Goal: Task Accomplishment & Management: Use online tool/utility

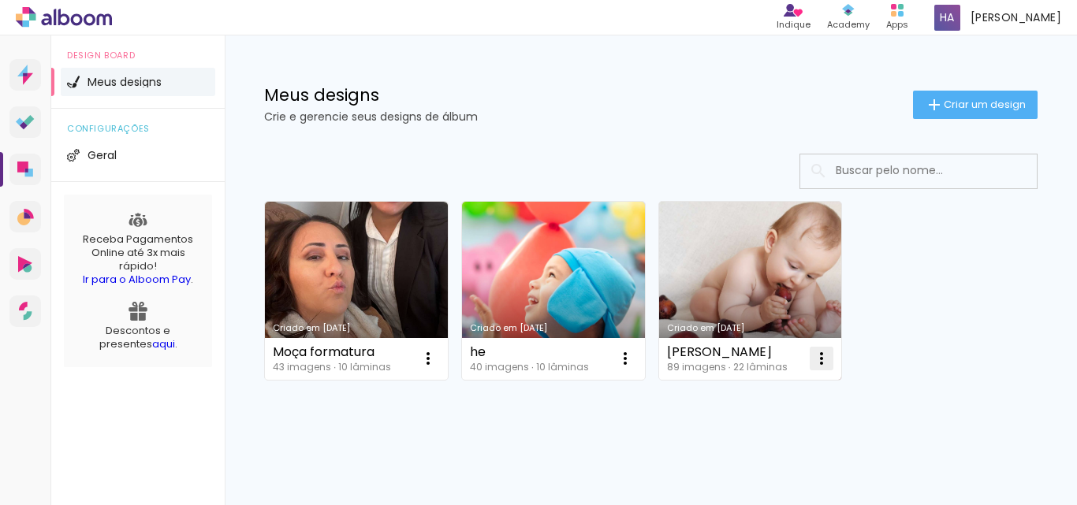
click at [438, 361] on iron-icon at bounding box center [428, 358] width 19 height 19
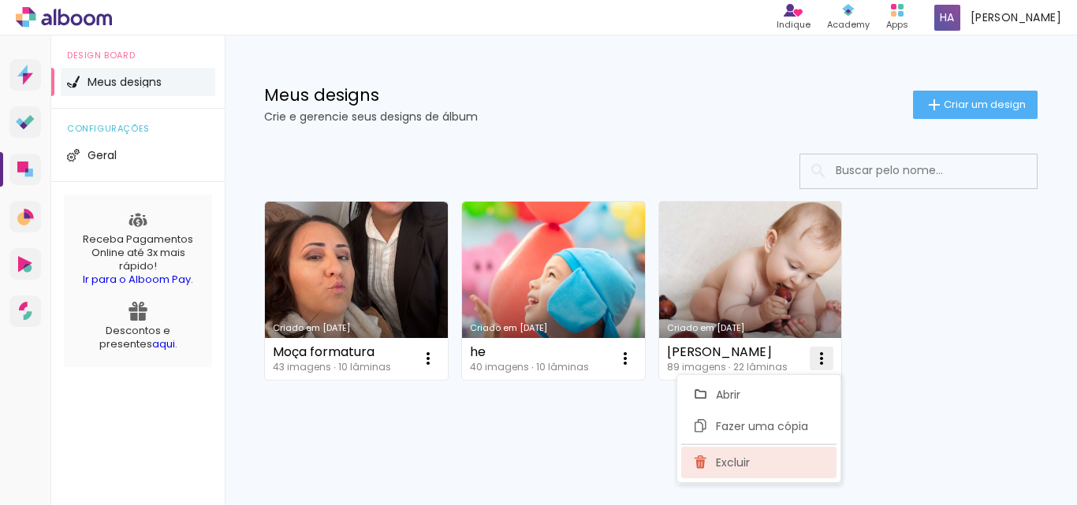
click at [726, 467] on span "Excluir" at bounding box center [733, 462] width 34 height 11
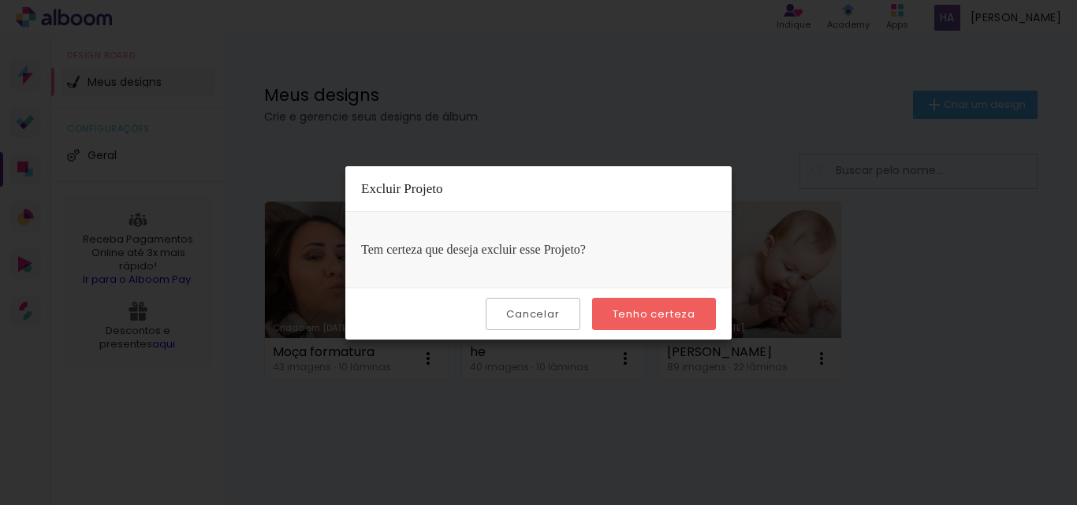
click at [0, 0] on slot "Tenho certeza" at bounding box center [0, 0] width 0 height 0
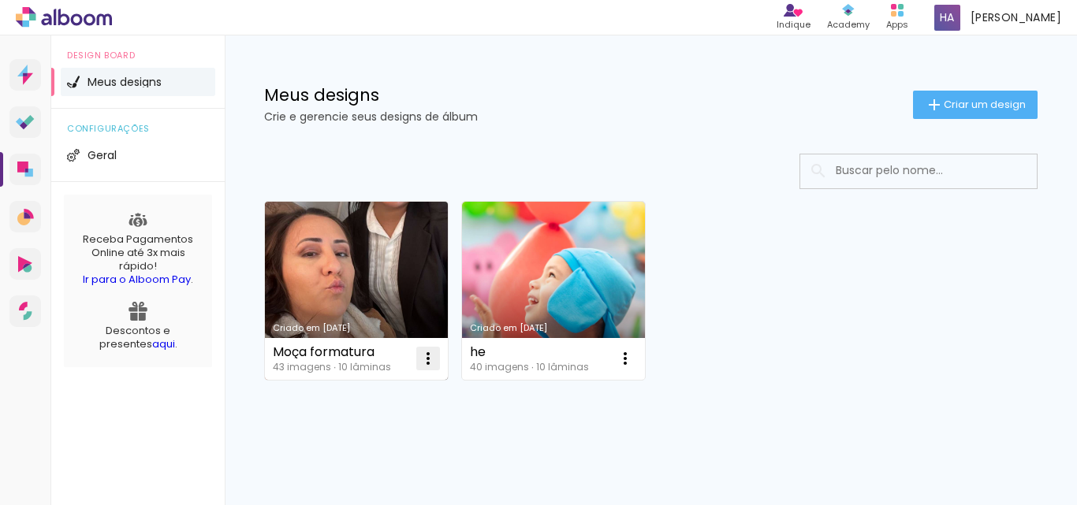
click at [426, 360] on iron-icon at bounding box center [428, 358] width 19 height 19
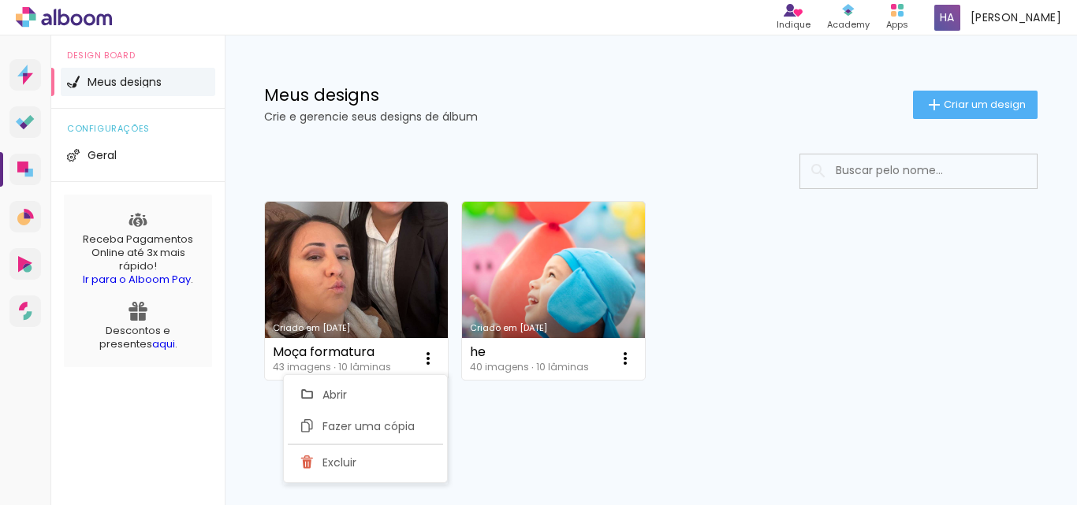
click at [697, 397] on div "Mais álbuns" at bounding box center [651, 398] width 774 height 38
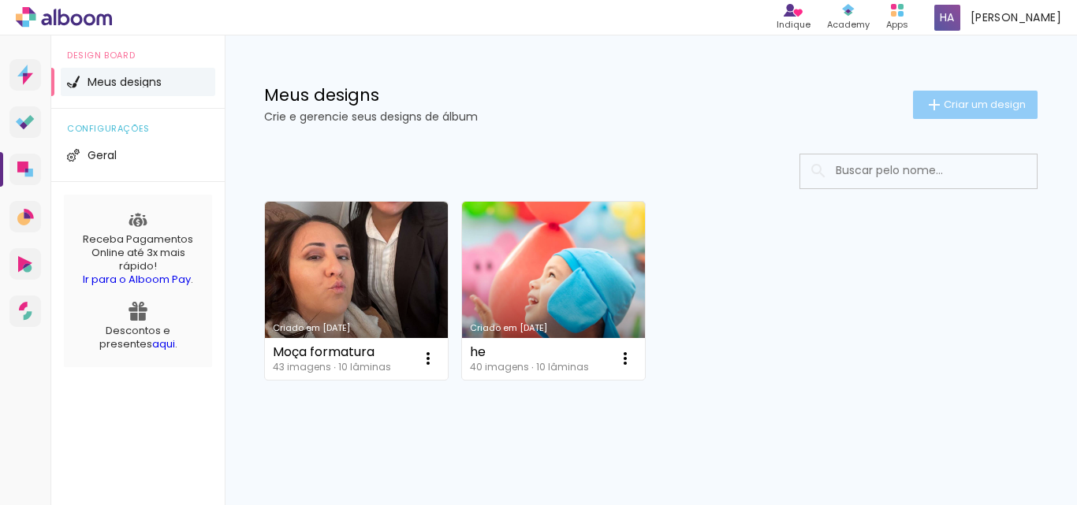
click at [964, 105] on span "Criar um design" at bounding box center [985, 104] width 82 height 10
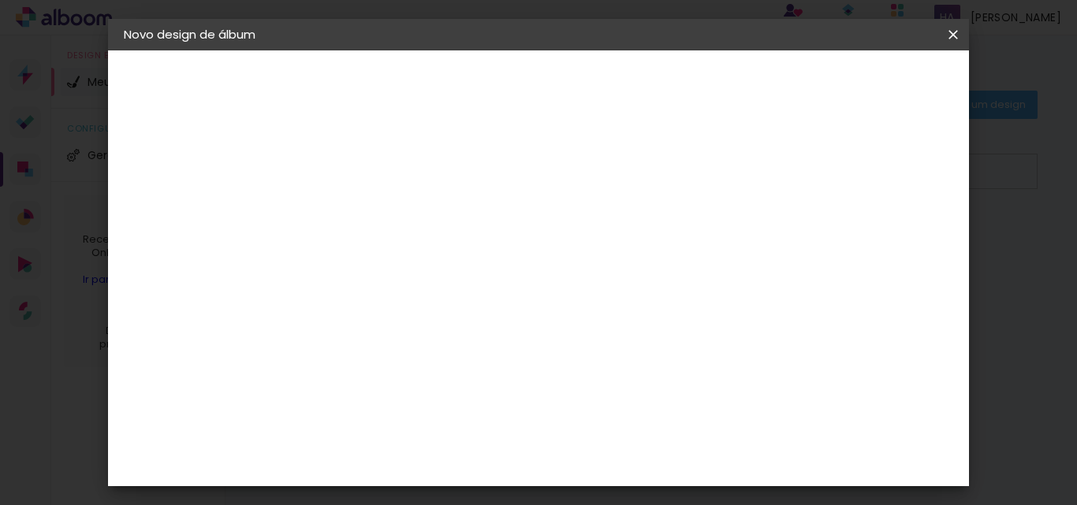
click at [382, 218] on input at bounding box center [382, 212] width 0 height 24
type input "Daphinekeisy"
type paper-input "Daphinekeisy"
click at [0, 0] on slot "Avançar" at bounding box center [0, 0] width 0 height 0
click at [0, 0] on slot "Tamanho Livre" at bounding box center [0, 0] width 0 height 0
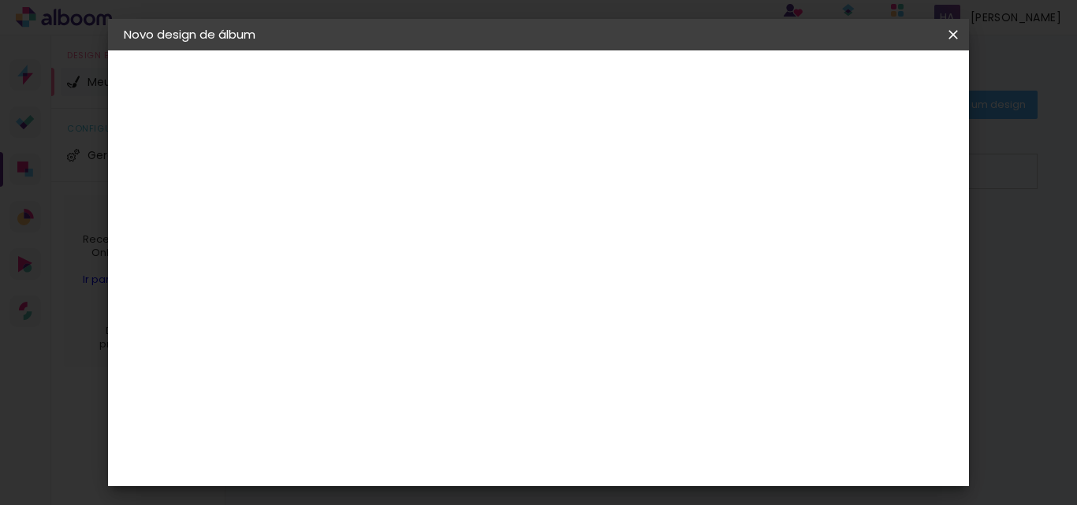
click at [0, 0] on slot "Avançar" at bounding box center [0, 0] width 0 height 0
type input "1"
type paper-input "1"
click at [393, 185] on input "1" at bounding box center [371, 181] width 54 height 20
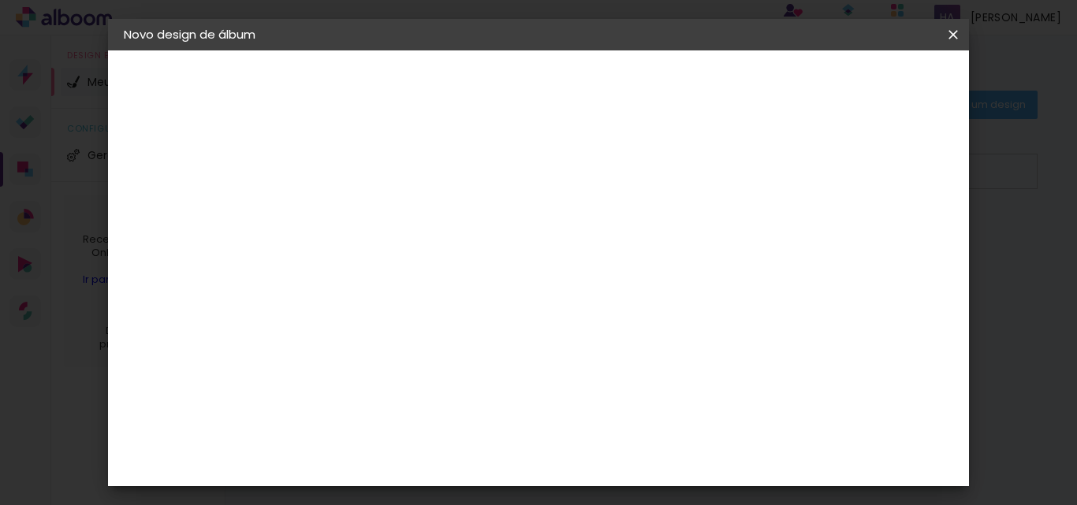
drag, startPoint x: 336, startPoint y: 328, endPoint x: 364, endPoint y: 333, distance: 28.8
click at [364, 333] on div "30" at bounding box center [341, 328] width 60 height 24
type input "19,2"
type paper-input "19,2"
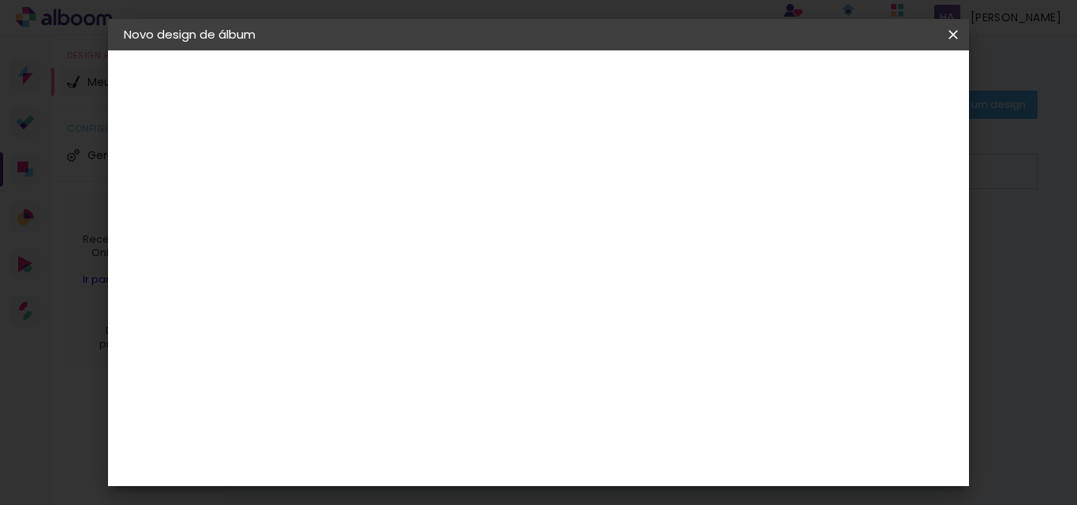
drag, startPoint x: 653, startPoint y: 427, endPoint x: 616, endPoint y: 419, distance: 38.1
click at [616, 419] on div "60" at bounding box center [635, 424] width 60 height 24
drag, startPoint x: 622, startPoint y: 429, endPoint x: 653, endPoint y: 427, distance: 30.8
click at [653, 427] on div "60" at bounding box center [635, 424] width 60 height 24
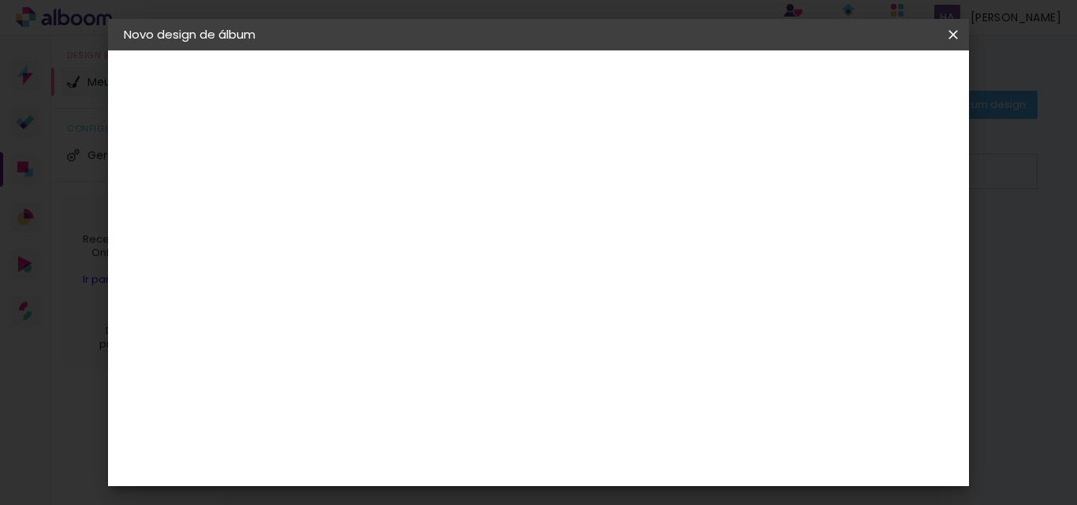
type input "28"
type paper-input "28"
type input "4"
type paper-input "4"
click at [831, 403] on input "4" at bounding box center [822, 396] width 28 height 24
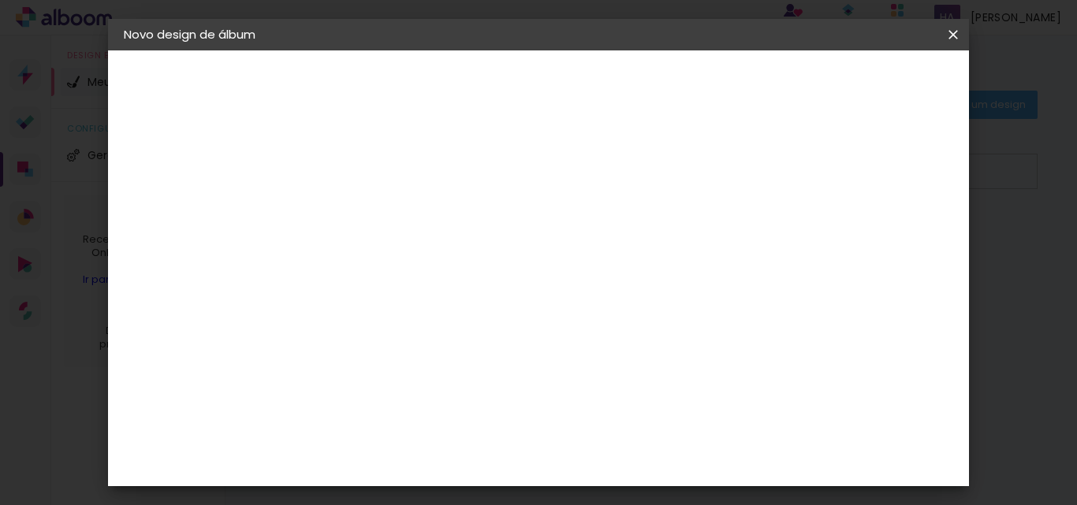
click at [799, 214] on div "14 cm cm cm mm A maioria das encadernadoras sugere 5mm de sangria." at bounding box center [556, 151] width 486 height 126
type input "3"
type paper-input "3"
click at [834, 244] on input "3" at bounding box center [825, 238] width 28 height 24
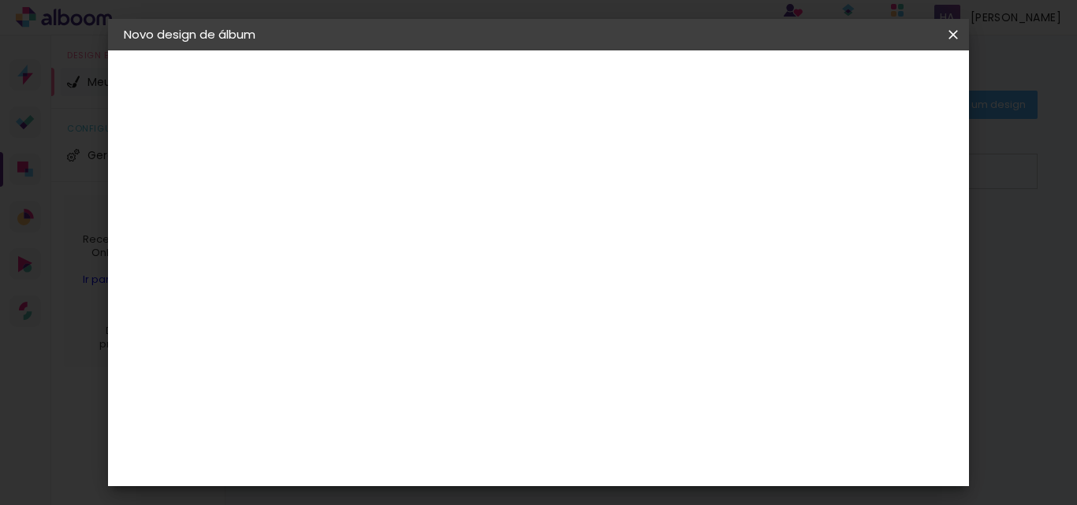
type input "2"
type paper-input "2"
click at [834, 244] on input "2" at bounding box center [827, 238] width 28 height 24
type input "1"
type paper-input "1"
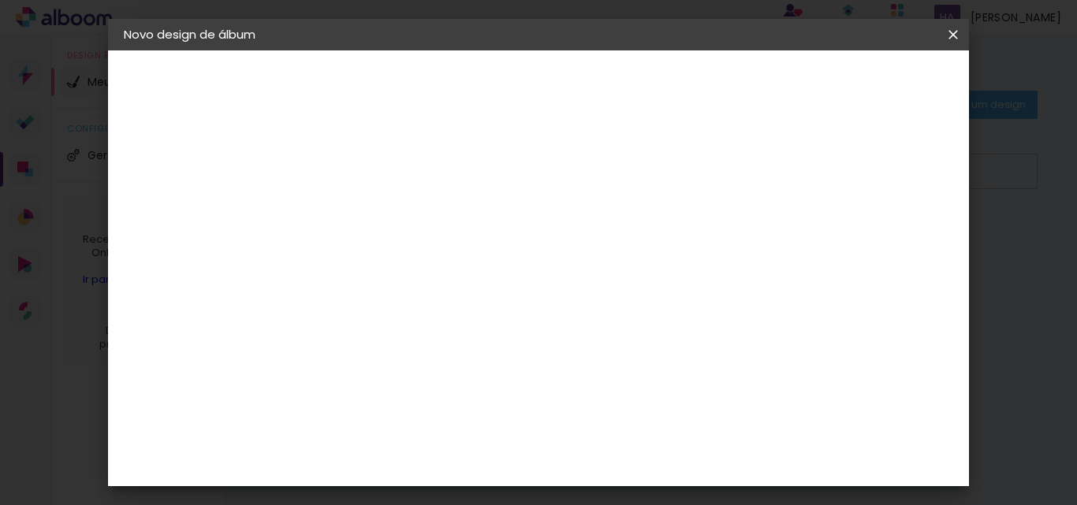
click at [834, 244] on input "1" at bounding box center [829, 238] width 28 height 24
type input "0"
click at [834, 244] on input "0" at bounding box center [835, 238] width 28 height 24
type input "0"
click at [845, 244] on input "0" at bounding box center [835, 238] width 28 height 24
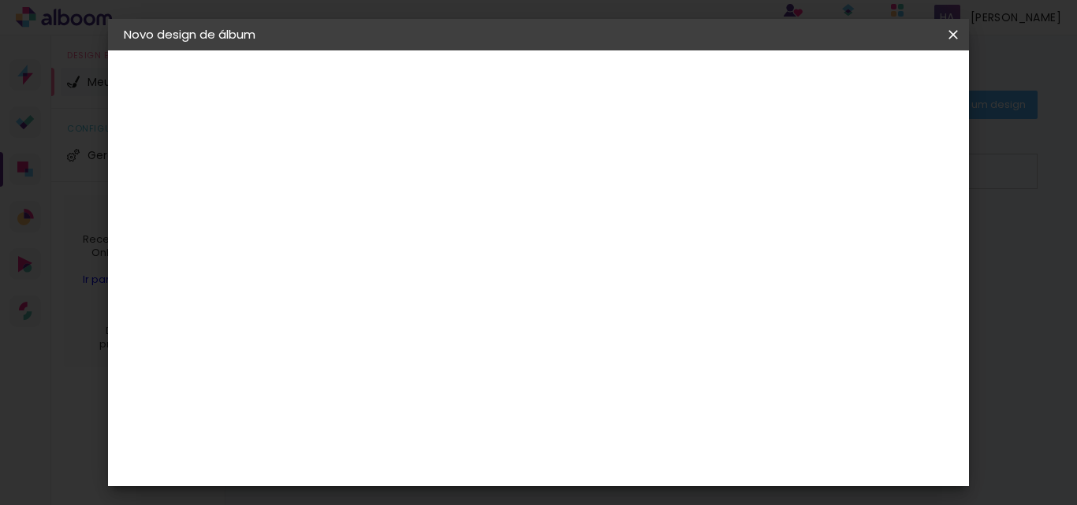
scroll to position [0, 0]
click at [759, 86] on span "Iniciar design" at bounding box center [728, 89] width 62 height 22
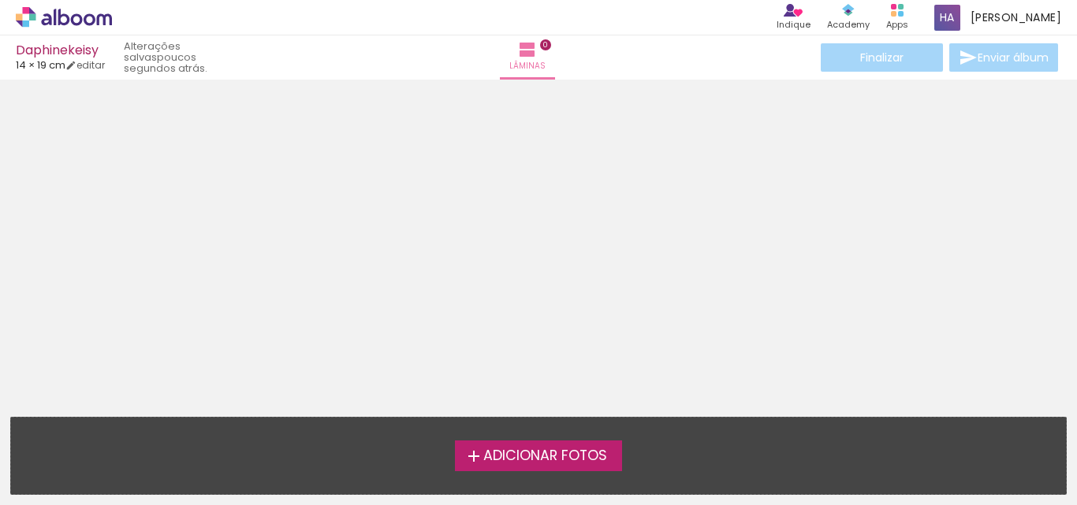
click at [63, 13] on icon at bounding box center [64, 17] width 96 height 21
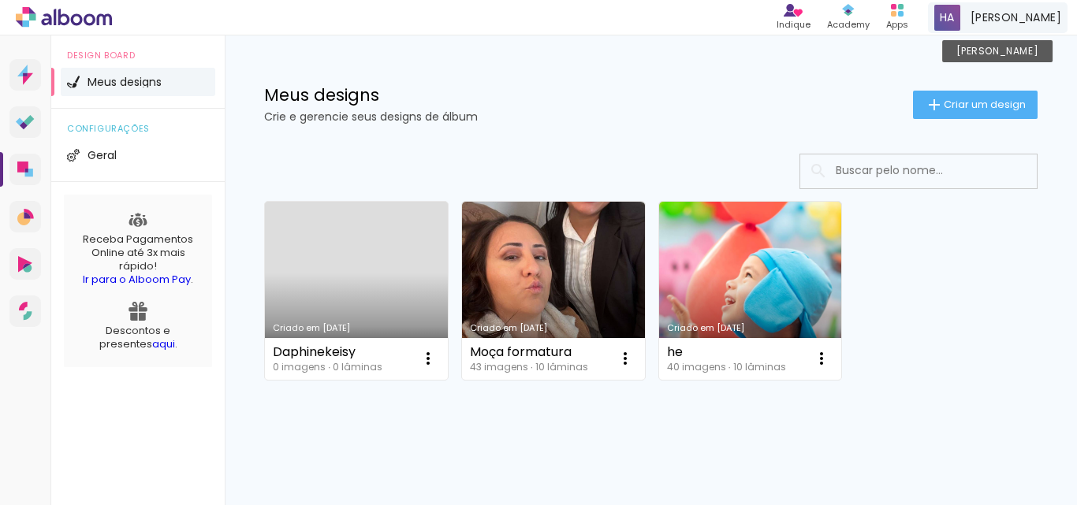
click at [1024, 20] on span "[PERSON_NAME]" at bounding box center [1016, 17] width 91 height 17
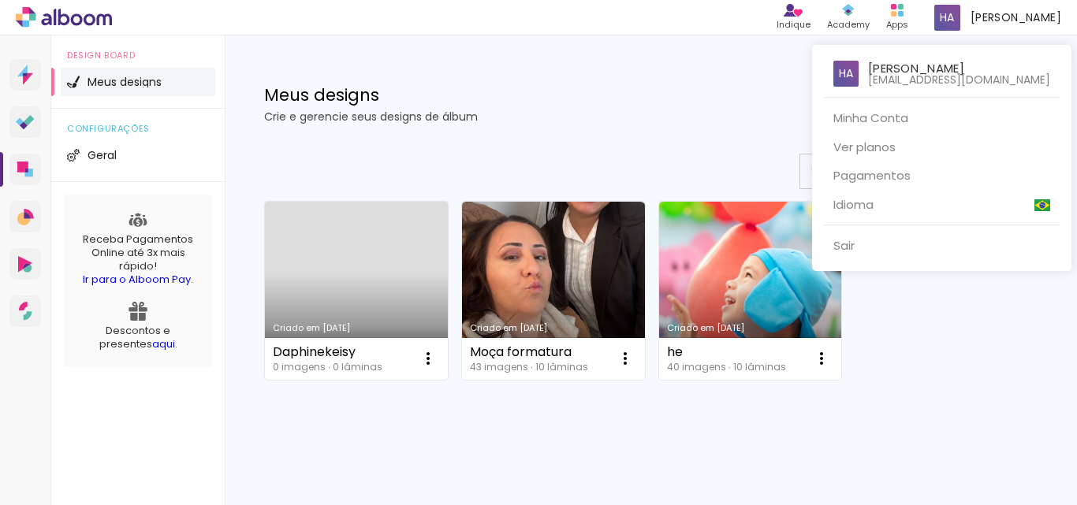
click at [334, 310] on div at bounding box center [538, 252] width 1077 height 505
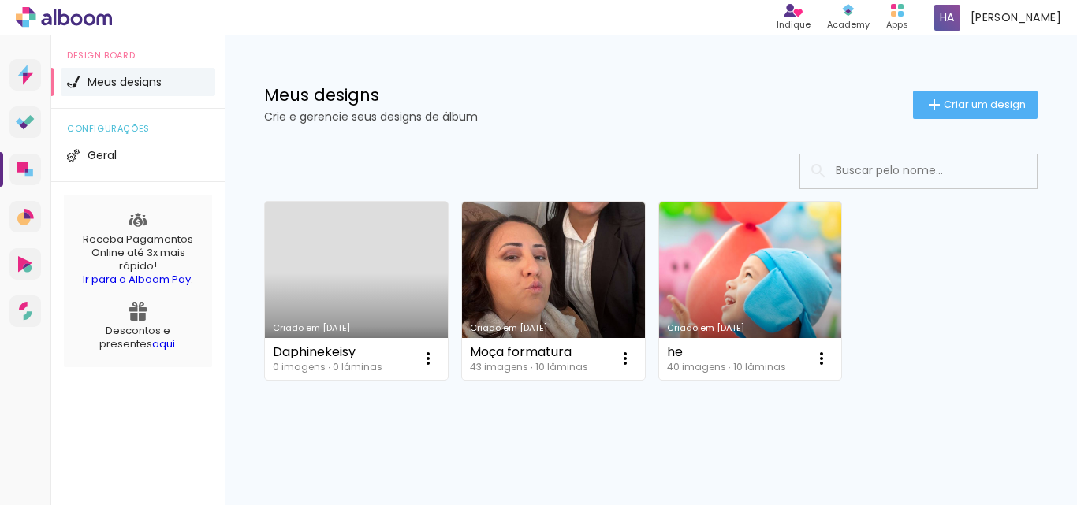
click at [334, 310] on link "Criado em [DATE]" at bounding box center [356, 291] width 183 height 178
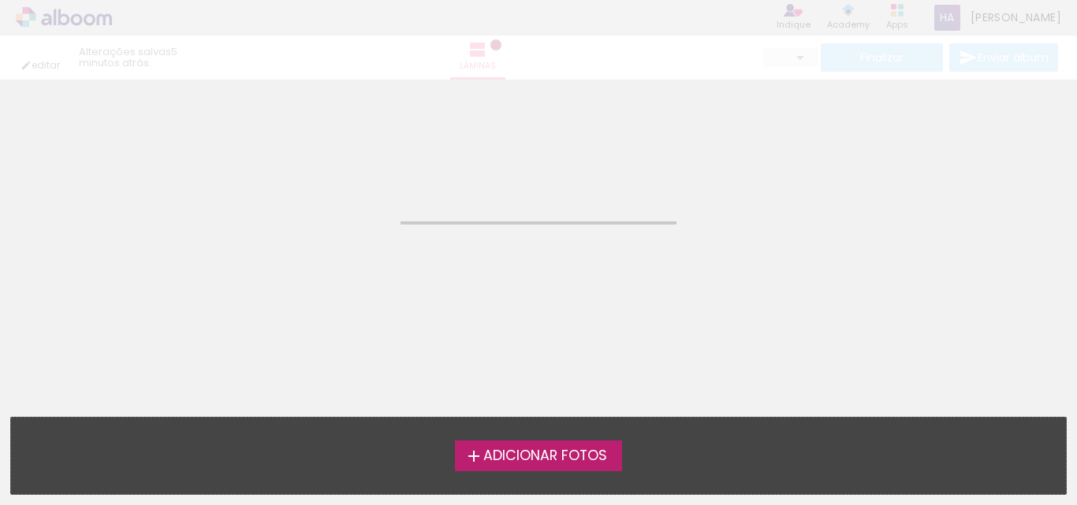
click at [334, 310] on neon-animated-pages "Confirmar Cancelar" at bounding box center [538, 293] width 1077 height 426
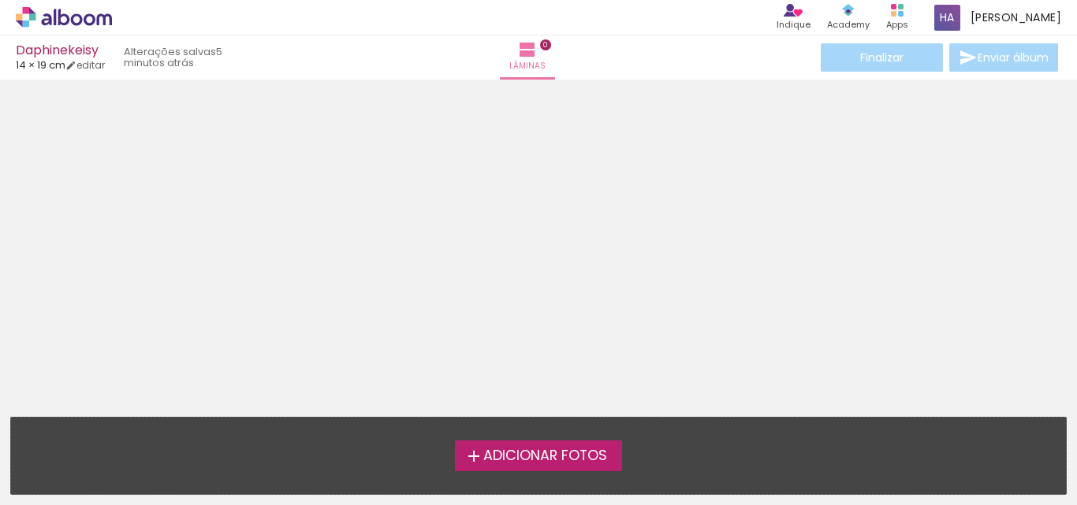
click at [517, 450] on span "Adicionar Fotos" at bounding box center [545, 456] width 124 height 14
click at [0, 0] on input "file" at bounding box center [0, 0] width 0 height 0
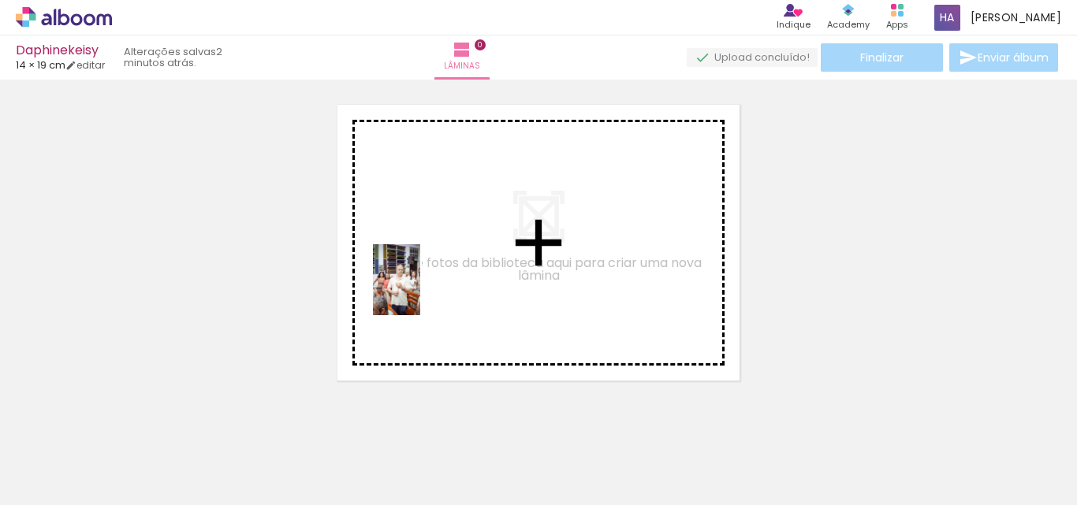
drag, startPoint x: 335, startPoint y: 456, endPoint x: 423, endPoint y: 285, distance: 191.5
click at [423, 285] on quentale-workspace at bounding box center [538, 252] width 1077 height 505
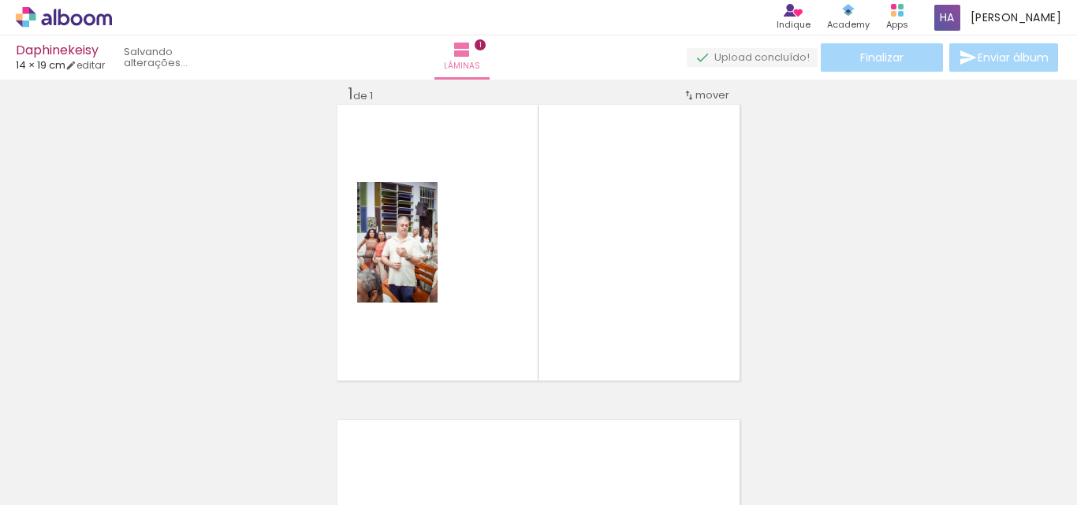
scroll to position [21, 0]
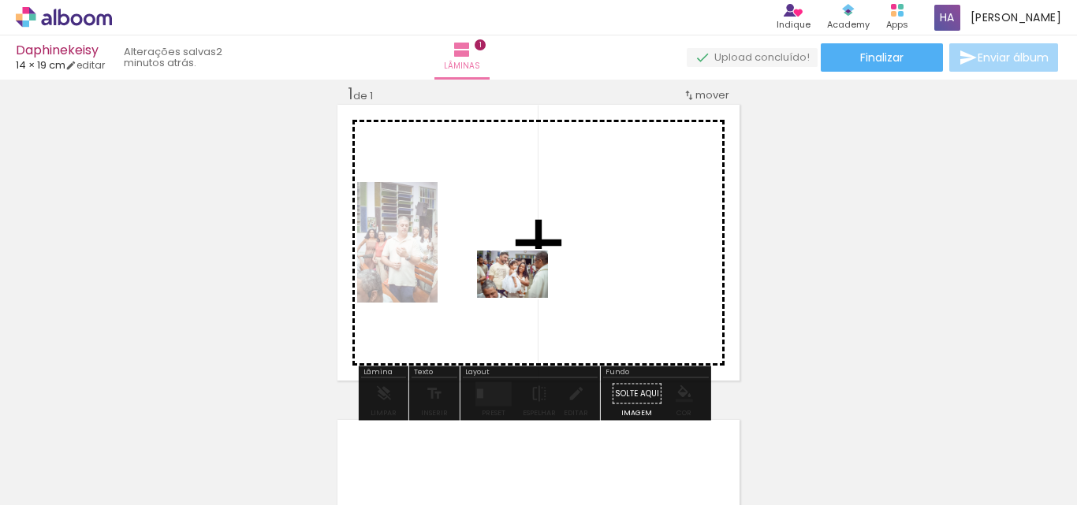
drag, startPoint x: 428, startPoint y: 453, endPoint x: 530, endPoint y: 275, distance: 205.2
click at [530, 275] on quentale-workspace at bounding box center [538, 252] width 1077 height 505
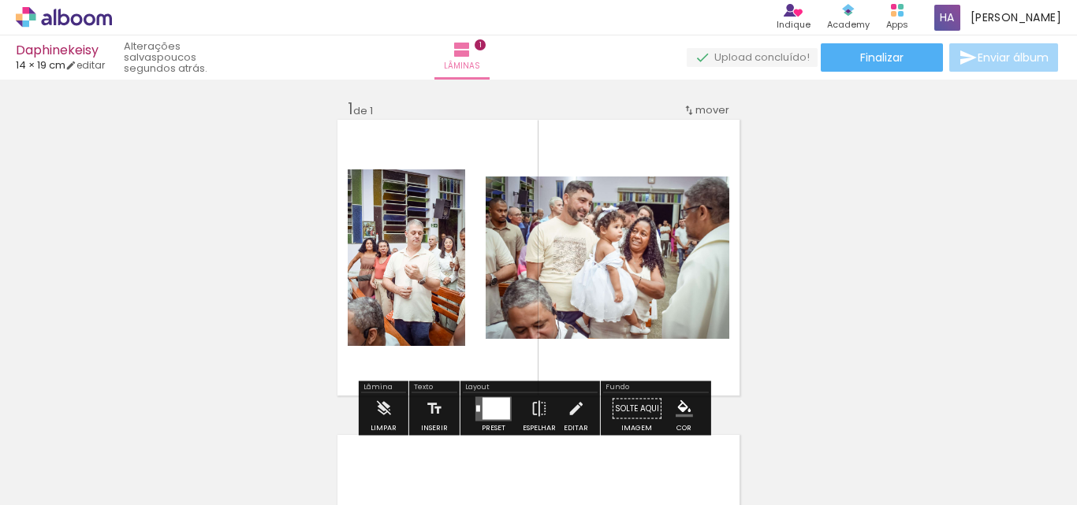
scroll to position [0, 0]
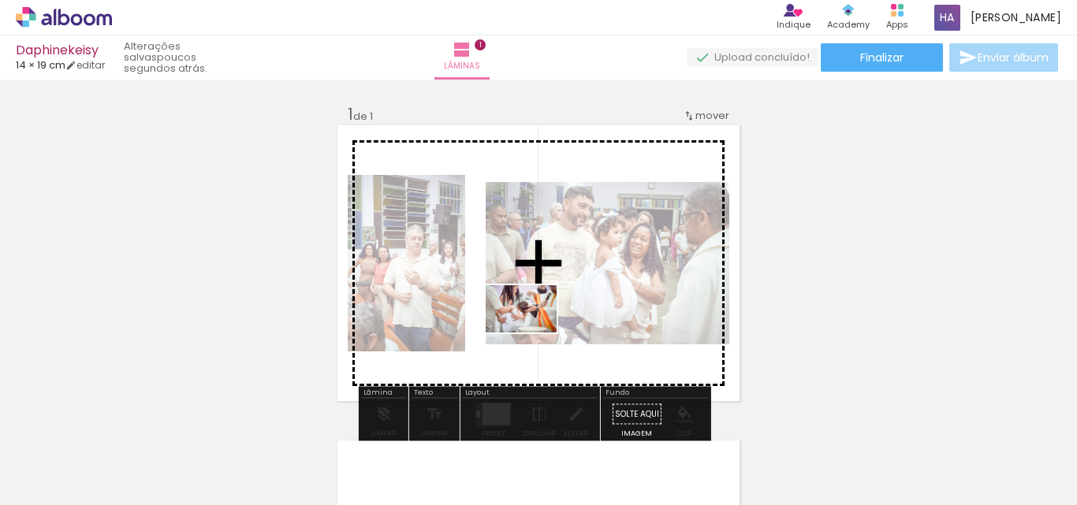
drag, startPoint x: 509, startPoint y: 455, endPoint x: 533, endPoint y: 333, distance: 124.5
click at [533, 333] on quentale-workspace at bounding box center [538, 252] width 1077 height 505
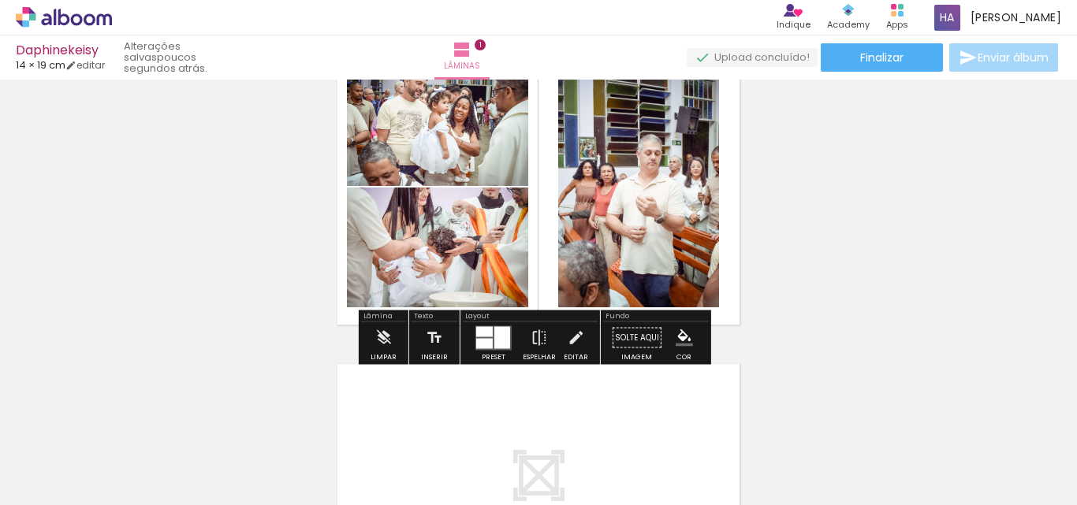
scroll to position [79, 0]
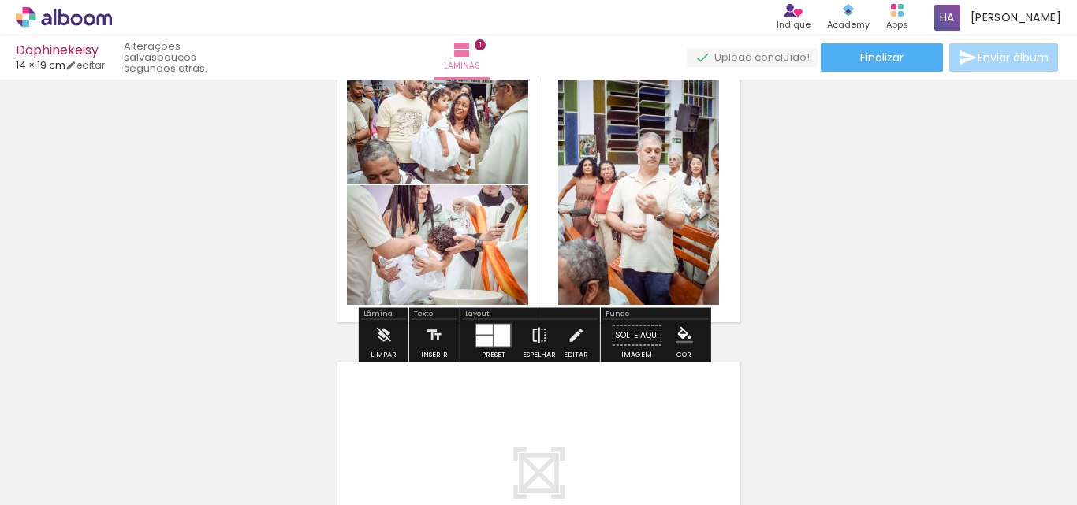
click at [496, 338] on div at bounding box center [502, 335] width 16 height 22
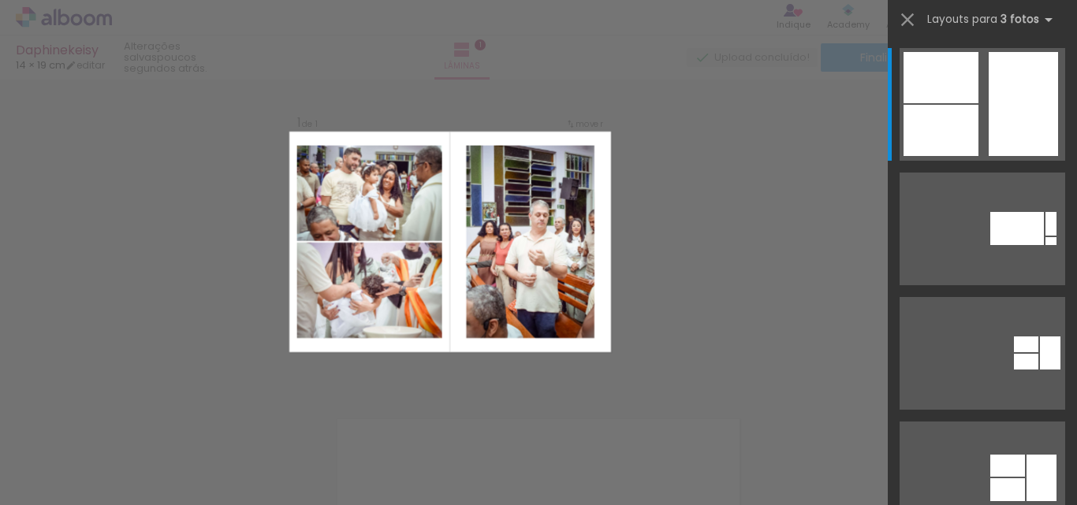
scroll to position [21, 0]
click at [901, 19] on iron-icon at bounding box center [908, 20] width 22 height 22
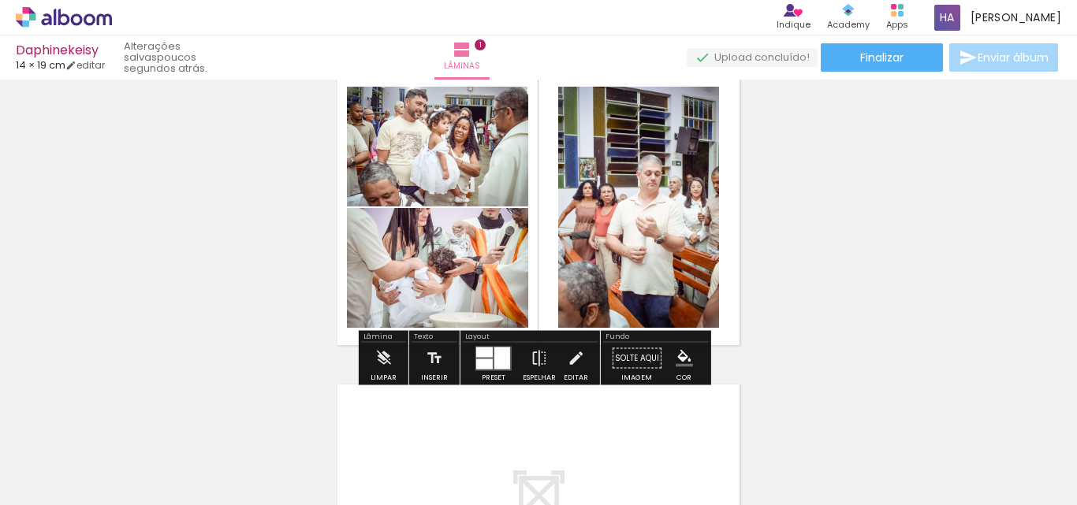
scroll to position [99, 0]
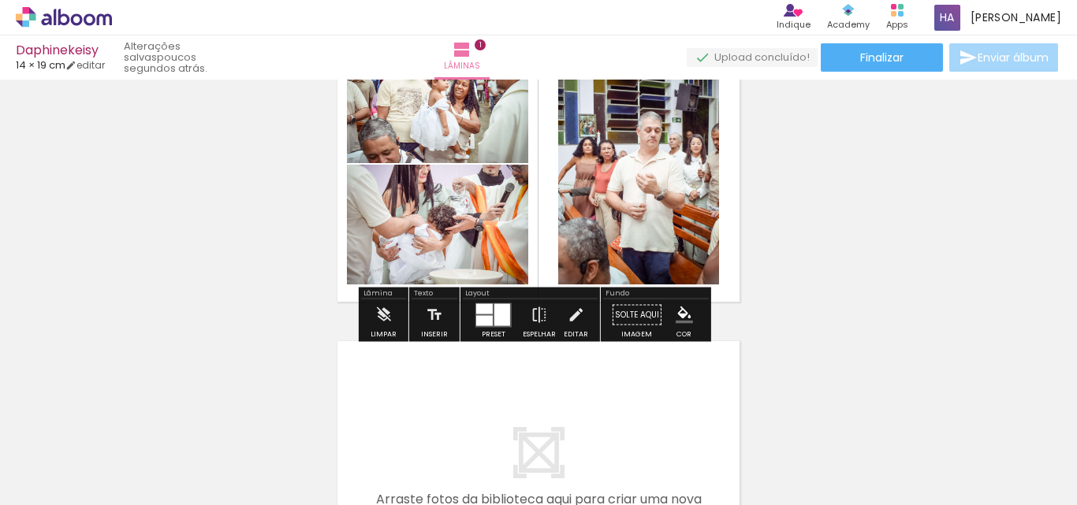
click at [487, 323] on div at bounding box center [484, 320] width 17 height 10
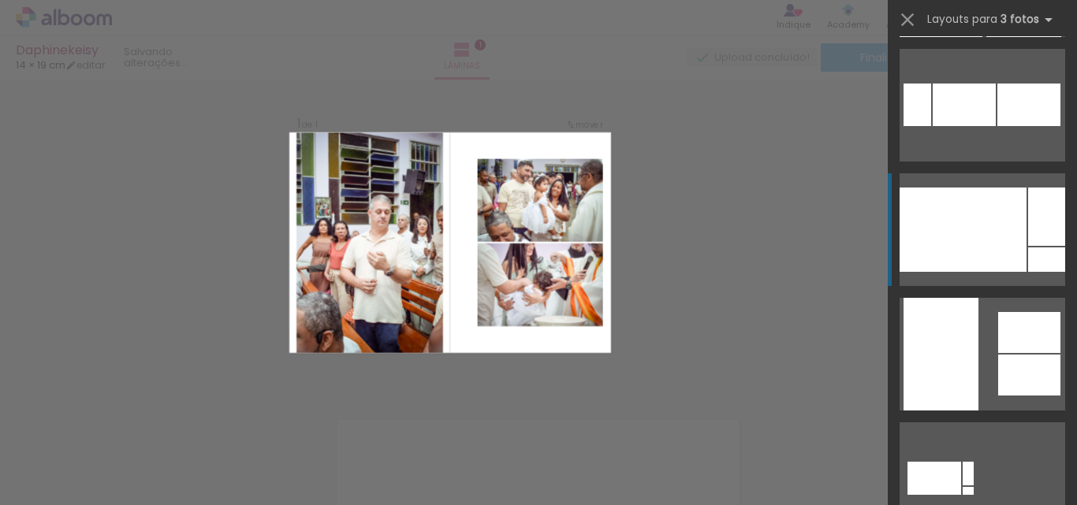
scroll to position [867, 0]
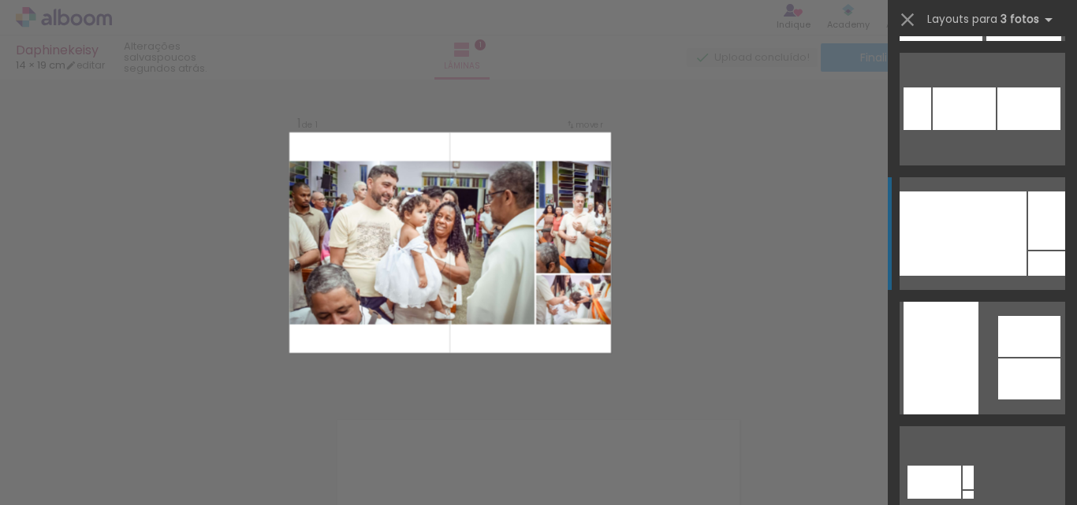
click at [924, 257] on div at bounding box center [963, 234] width 127 height 84
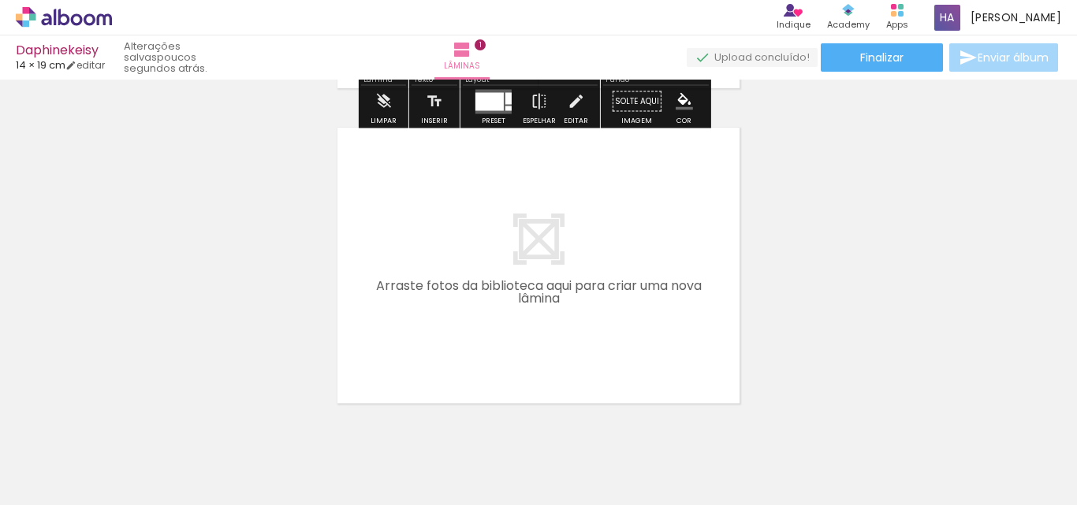
scroll to position [336, 0]
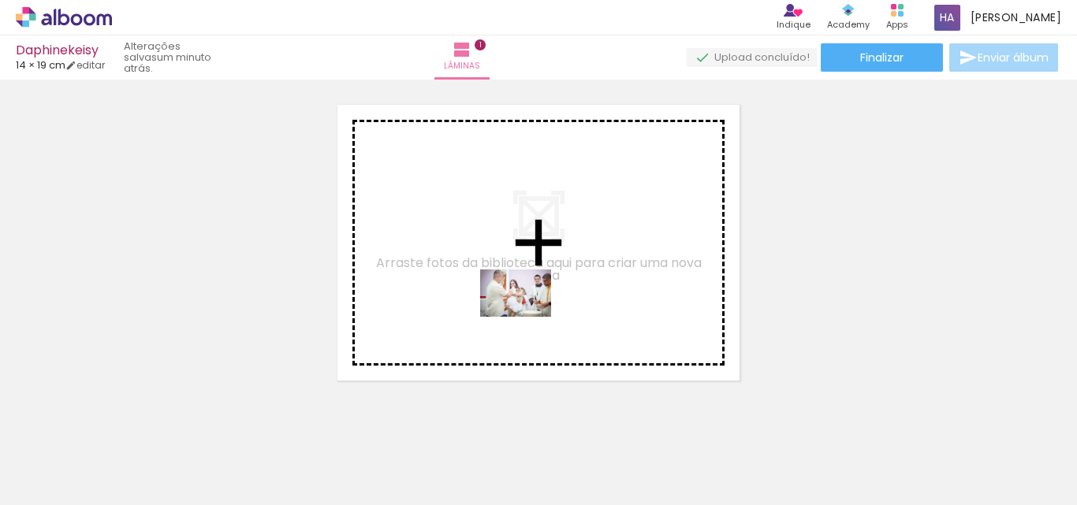
drag, startPoint x: 599, startPoint y: 457, endPoint x: 528, endPoint y: 317, distance: 157.3
click at [528, 317] on quentale-workspace at bounding box center [538, 252] width 1077 height 505
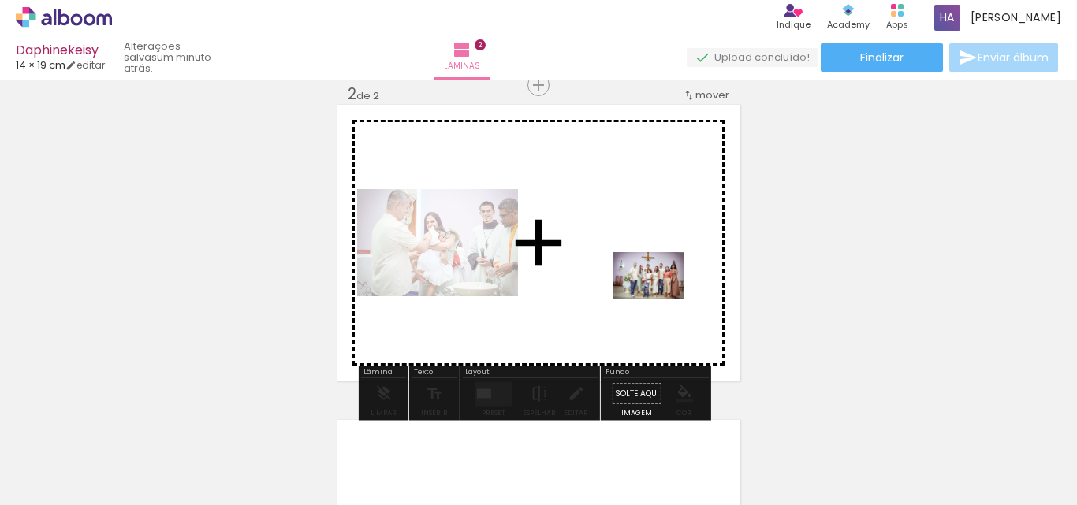
drag, startPoint x: 865, startPoint y: 467, endPoint x: 661, endPoint y: 298, distance: 264.9
click at [661, 298] on quentale-workspace at bounding box center [538, 252] width 1077 height 505
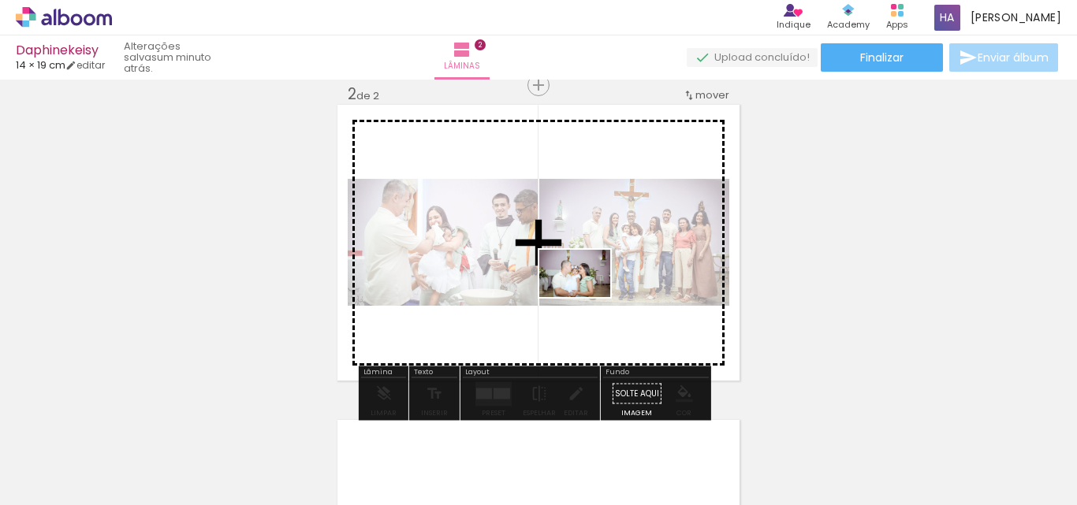
drag, startPoint x: 957, startPoint y: 461, endPoint x: 584, endPoint y: 293, distance: 409.8
click at [584, 293] on quentale-workspace at bounding box center [538, 252] width 1077 height 505
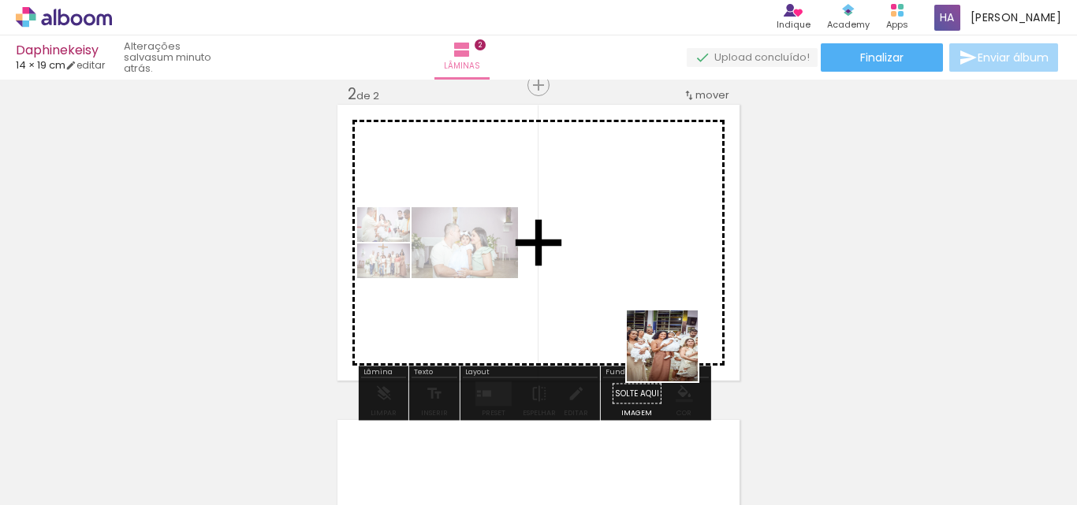
drag, startPoint x: 785, startPoint y: 459, endPoint x: 558, endPoint y: 251, distance: 307.5
click at [558, 251] on quentale-workspace at bounding box center [538, 252] width 1077 height 505
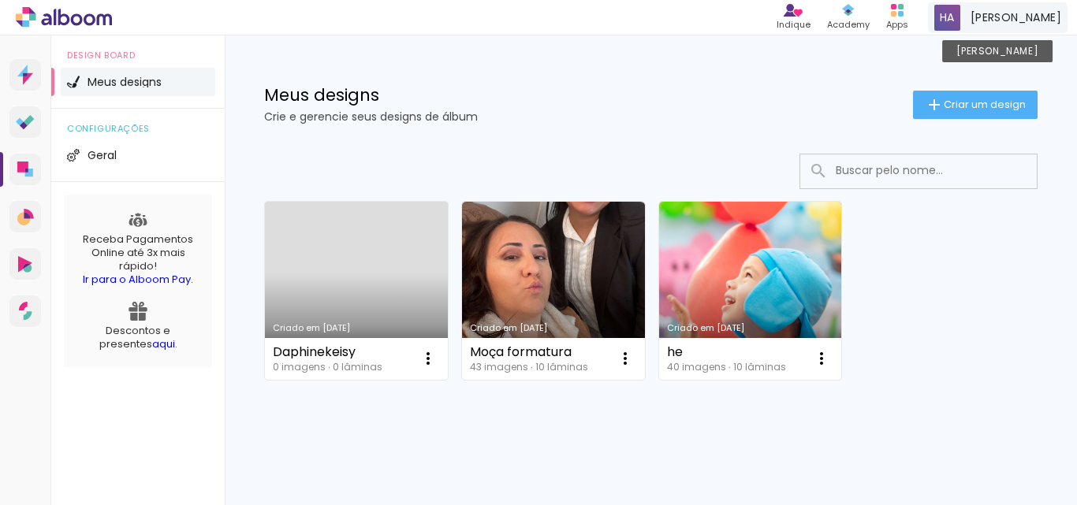
click at [1039, 18] on span "[PERSON_NAME]" at bounding box center [1016, 17] width 91 height 17
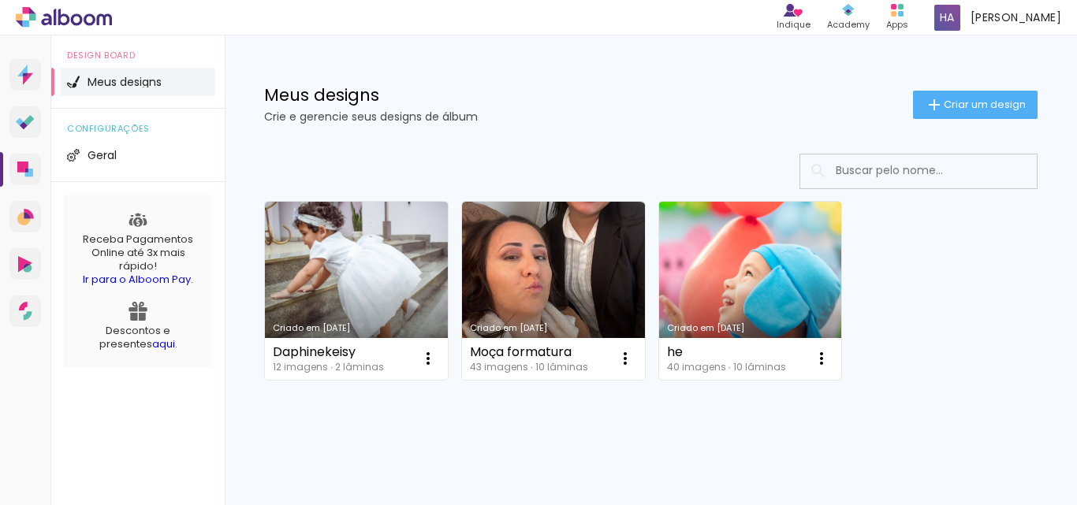
click at [731, 298] on link "Criado em [DATE]" at bounding box center [750, 291] width 183 height 178
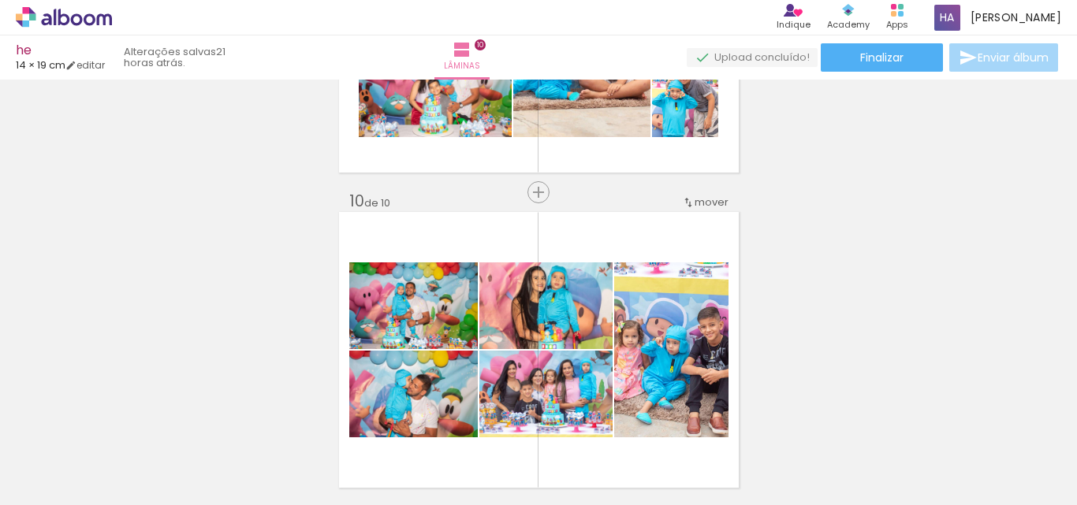
scroll to position [2731, 0]
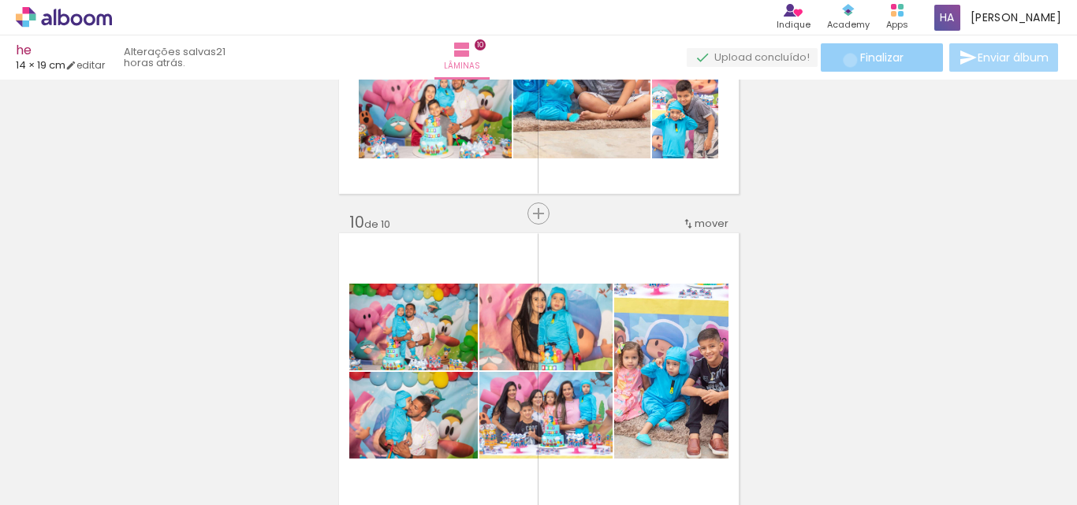
click at [845, 60] on paper-button "Finalizar" at bounding box center [882, 57] width 122 height 28
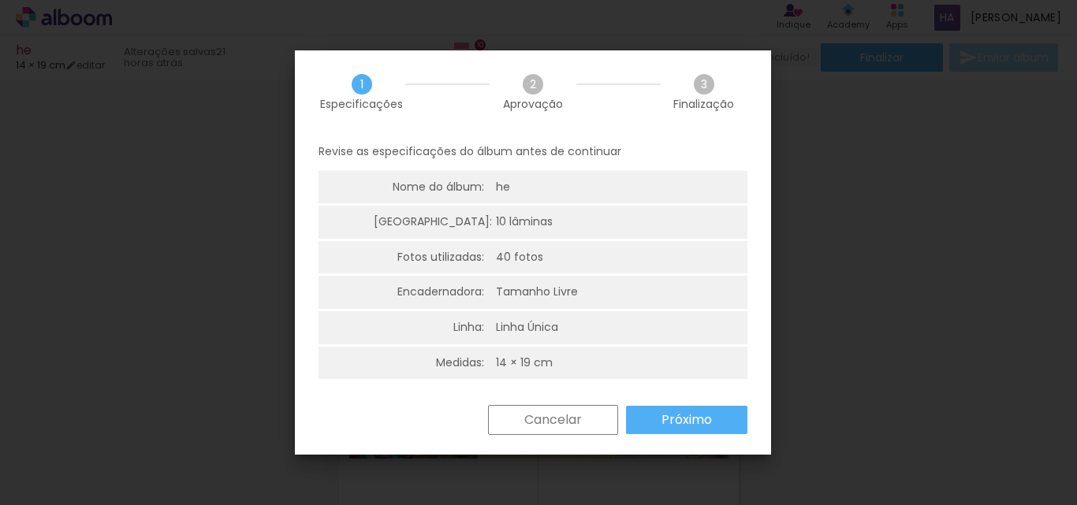
click at [0, 0] on slot "Próximo" at bounding box center [0, 0] width 0 height 0
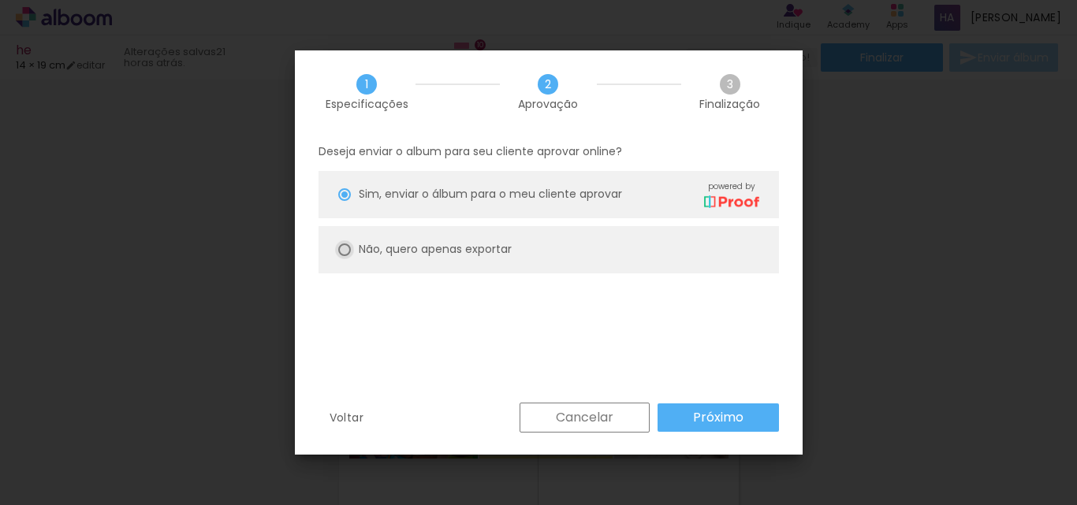
click at [347, 201] on div at bounding box center [344, 194] width 13 height 13
type paper-radio-button "on"
click at [0, 0] on slot "Próximo" at bounding box center [0, 0] width 0 height 0
type input "Alta, 300 DPI"
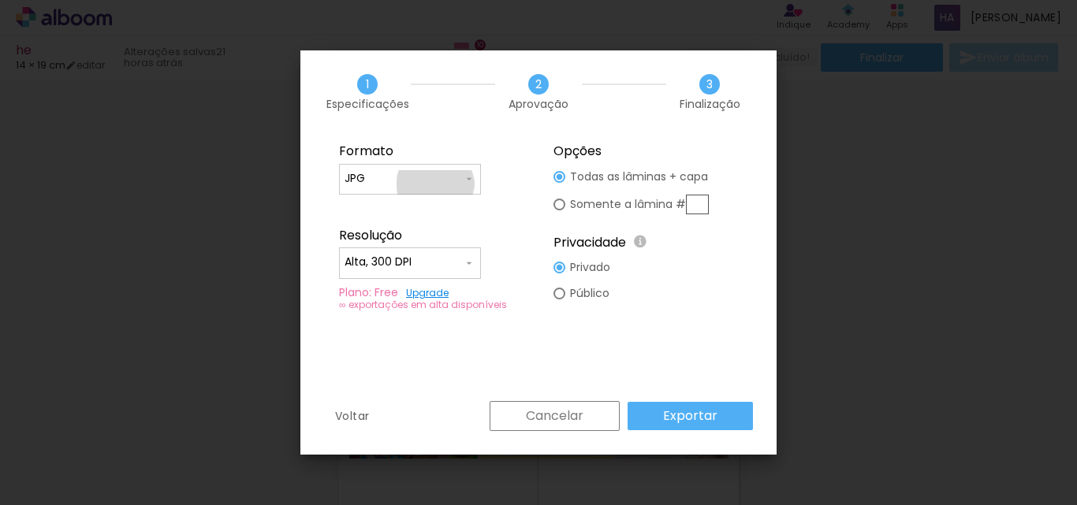
click at [435, 185] on input "JPG" at bounding box center [404, 179] width 118 height 16
click at [405, 206] on paper-item "PDF" at bounding box center [410, 208] width 142 height 32
type input "PDF"
click at [693, 426] on paper-button "Exportar" at bounding box center [690, 416] width 125 height 28
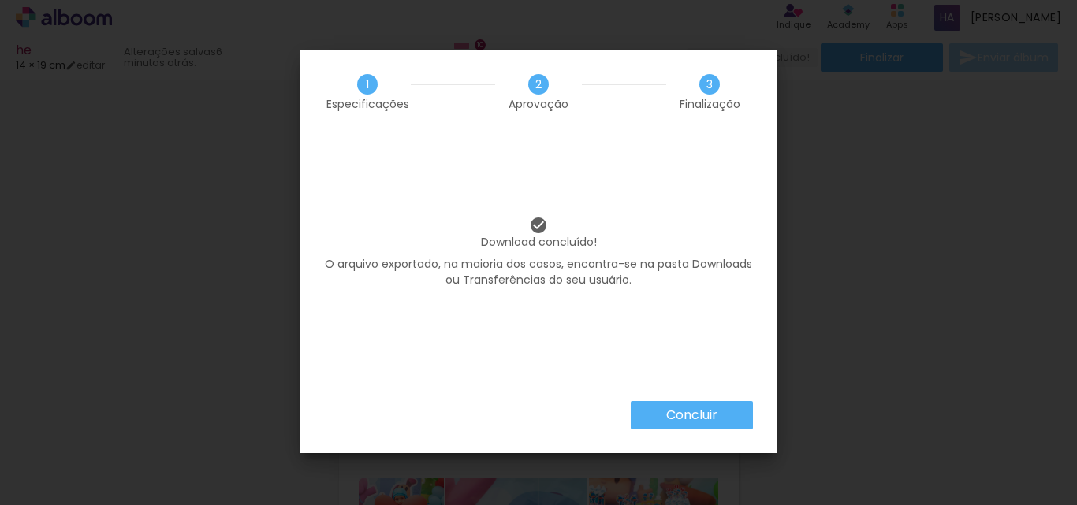
scroll to position [2731, 0]
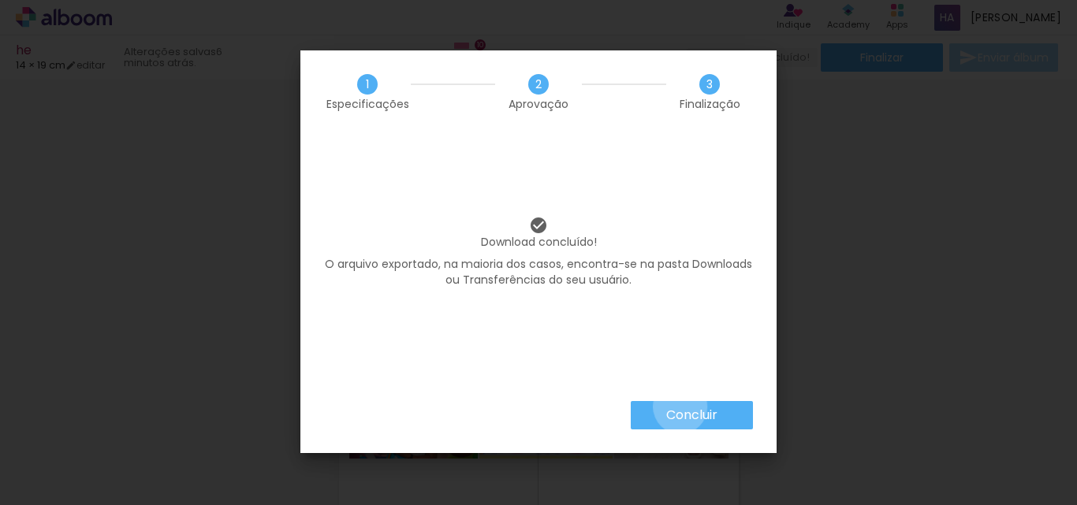
click at [0, 0] on slot "Concluir" at bounding box center [0, 0] width 0 height 0
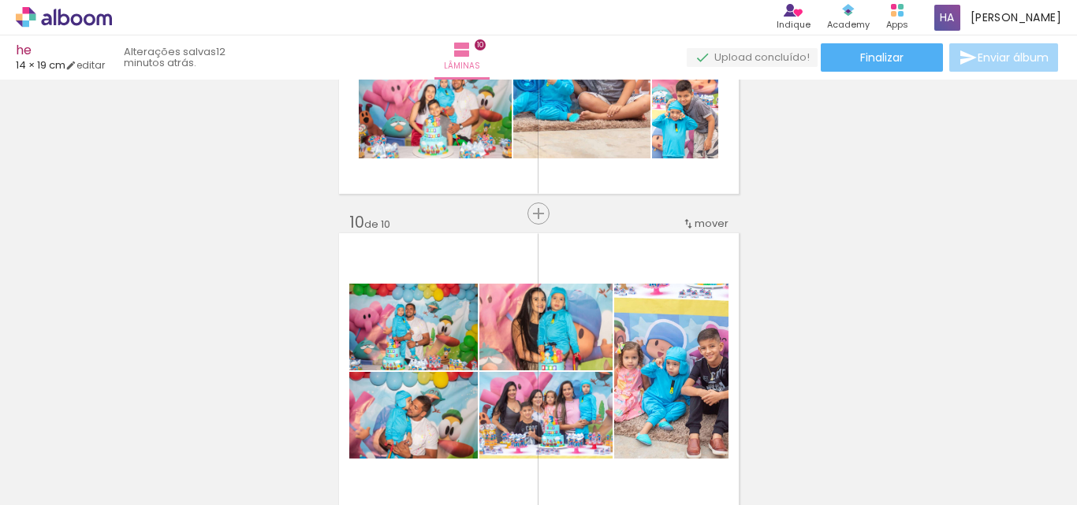
click at [76, 17] on icon at bounding box center [64, 17] width 96 height 21
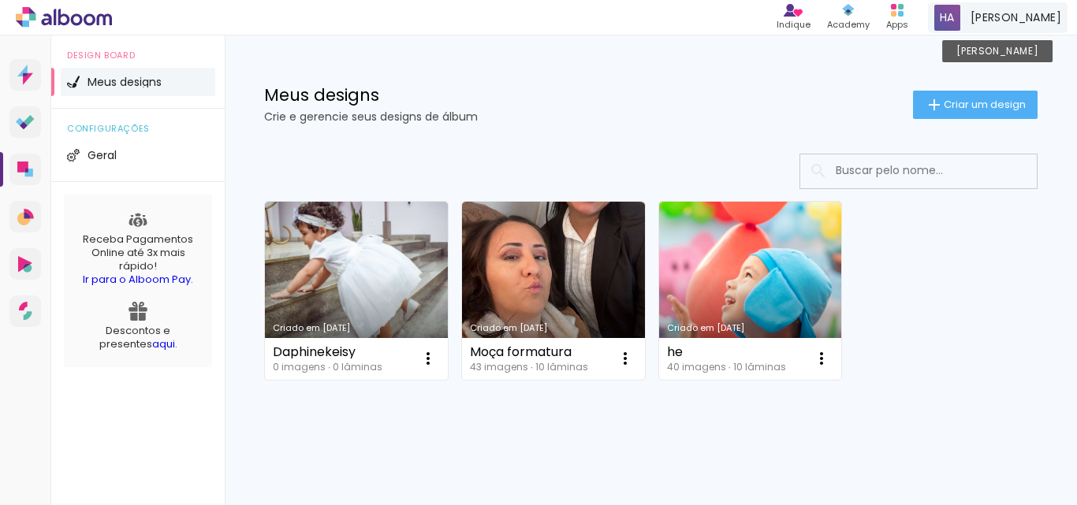
click at [1042, 20] on span "[PERSON_NAME]" at bounding box center [1016, 17] width 91 height 17
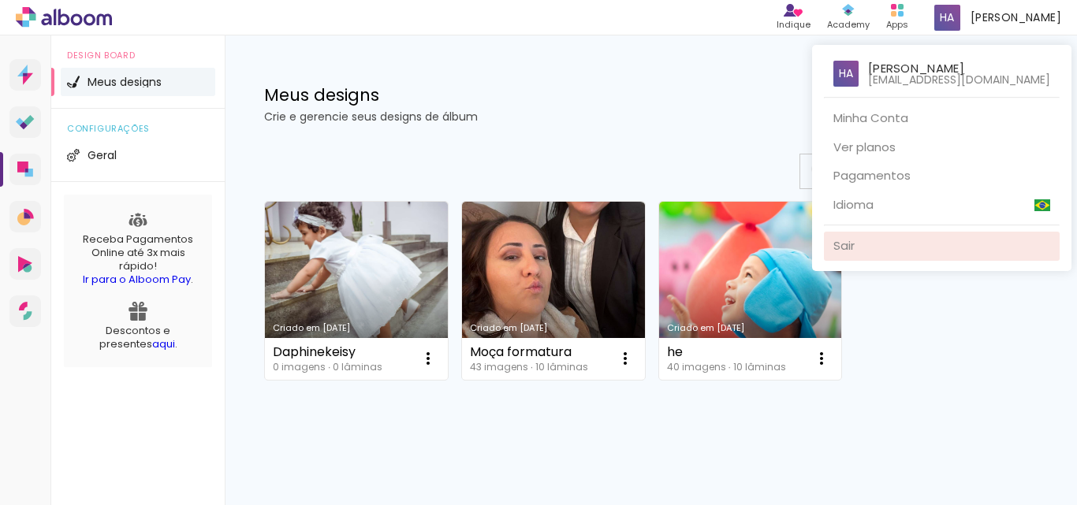
click at [885, 242] on link "Sair" at bounding box center [942, 246] width 236 height 29
